Goal: Find contact information: Find contact information

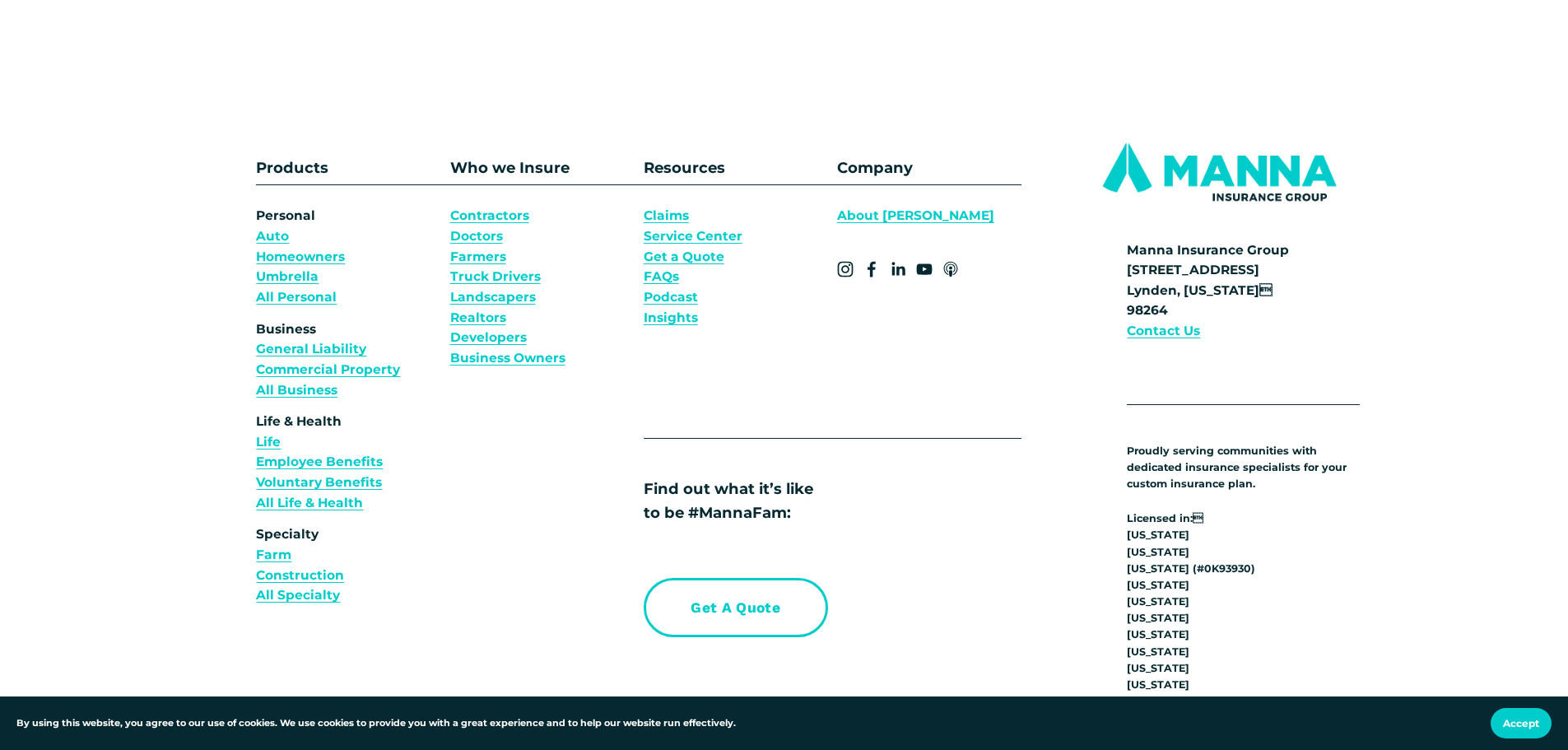
scroll to position [6175, 0]
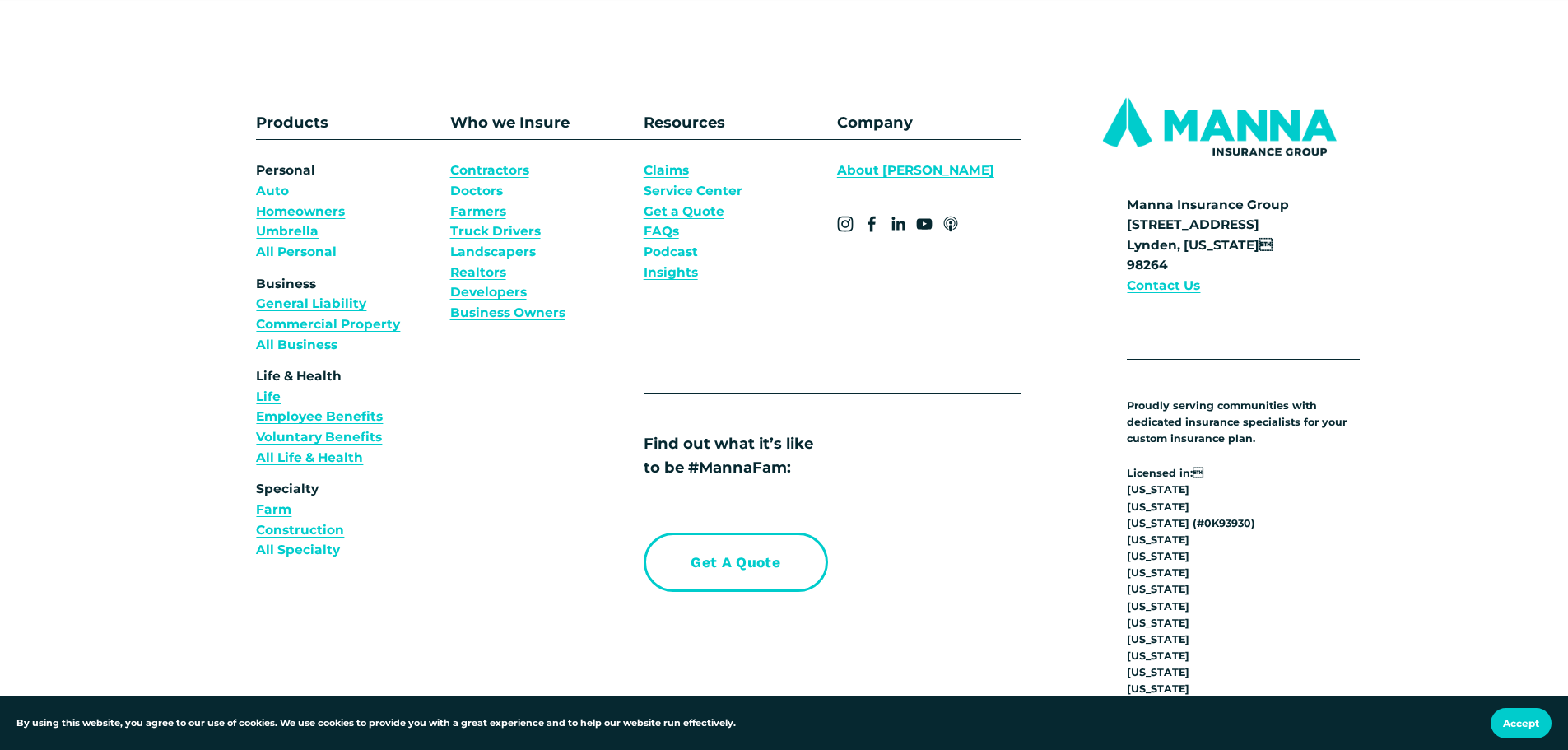
click at [871, 181] on link "About [PERSON_NAME]" at bounding box center [916, 171] width 157 height 21
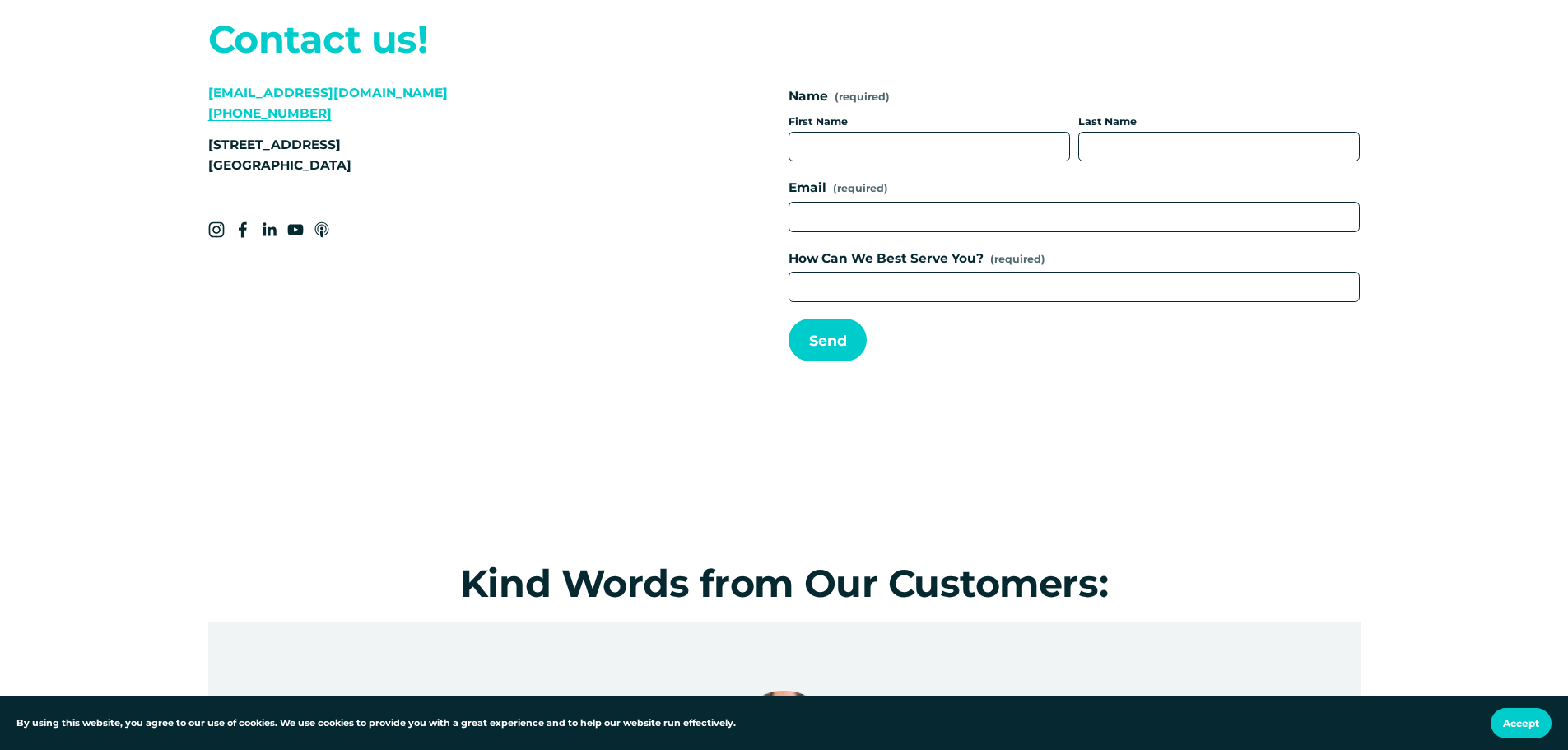
scroll to position [6998, 0]
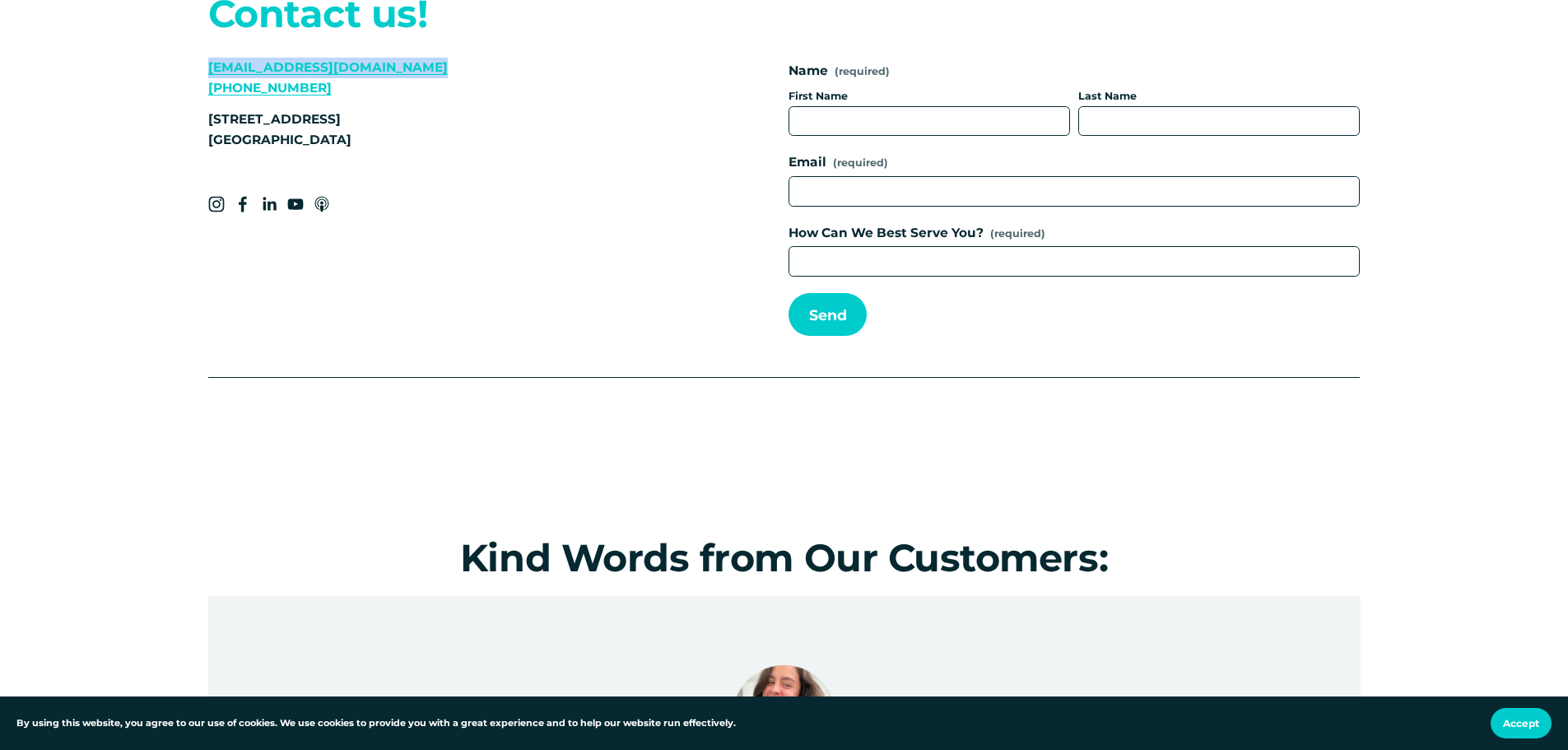
drag, startPoint x: 454, startPoint y: 54, endPoint x: 197, endPoint y: 63, distance: 257.2
click at [197, 63] on div "Contact us! [EMAIL_ADDRESS][DOMAIN_NAME] [PHONE_NUMBER] [STREET_ADDRESS] Name (…" at bounding box center [784, 174] width 1568 height 498
copy link "[EMAIL_ADDRESS][DOMAIN_NAME]"
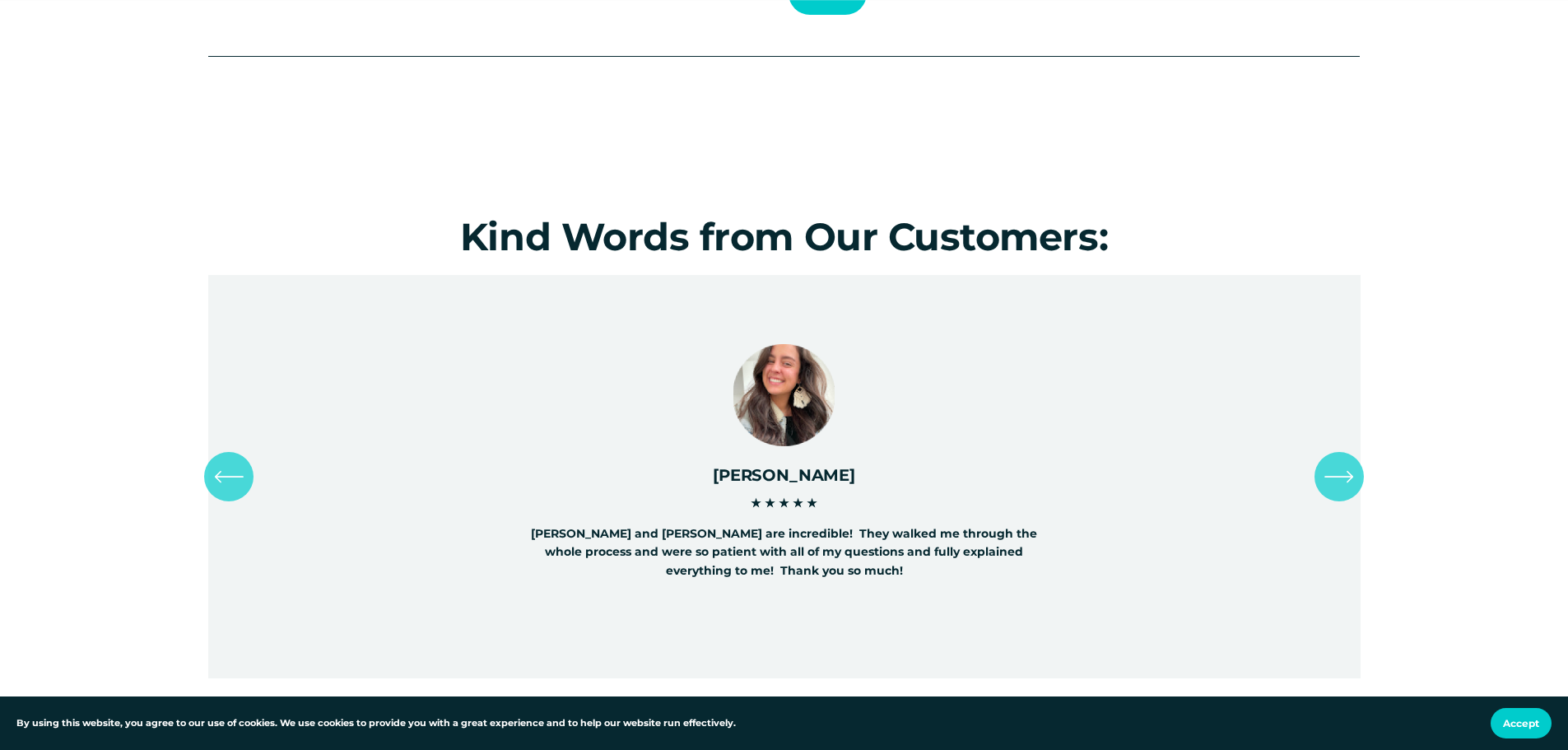
scroll to position [7493, 0]
